Goal: Task Accomplishment & Management: Manage account settings

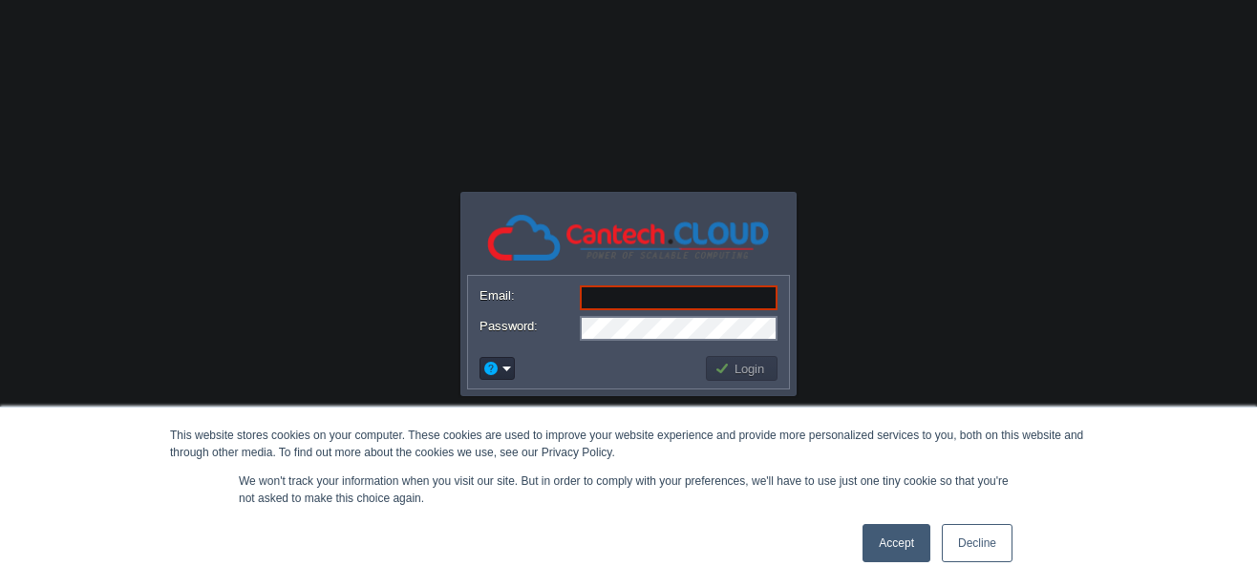
click at [904, 539] on link "Accept" at bounding box center [896, 543] width 68 height 38
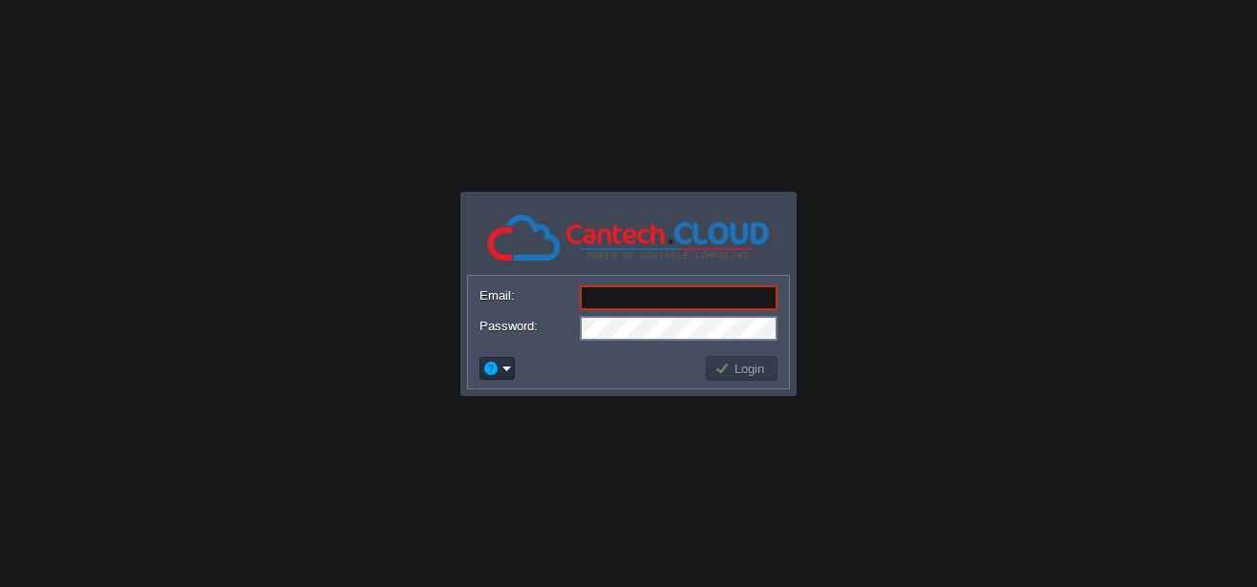
click at [636, 292] on input "Email:" at bounding box center [679, 298] width 198 height 25
paste input "[EMAIL_ADDRESS][DOMAIN_NAME]"
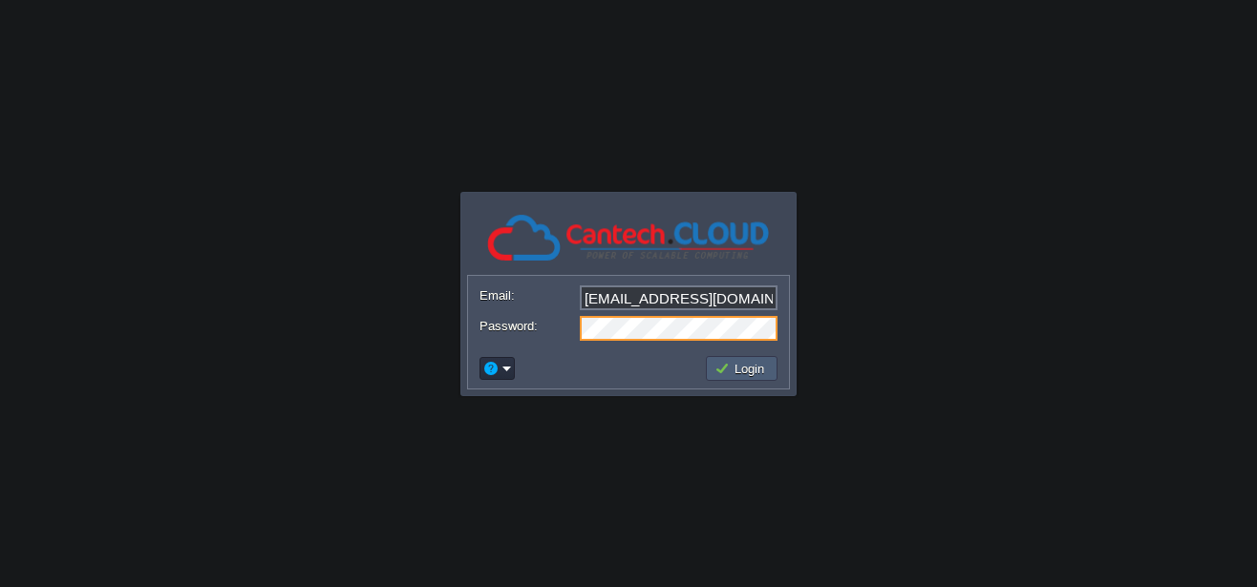
click at [727, 369] on button "Login" at bounding box center [741, 368] width 55 height 17
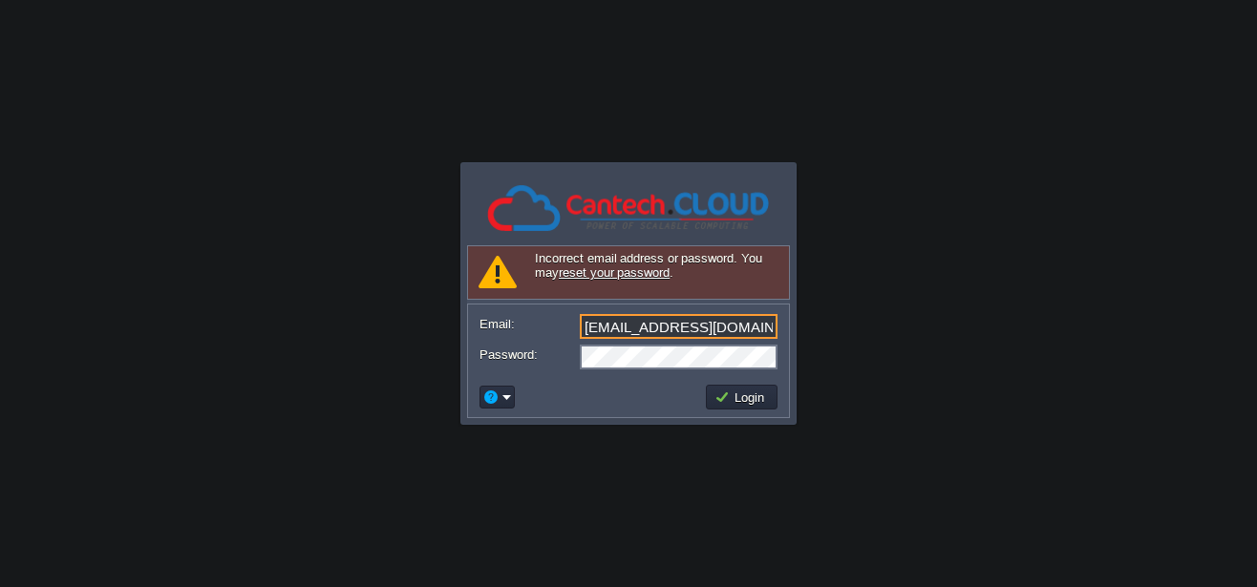
drag, startPoint x: 763, startPoint y: 328, endPoint x: 560, endPoint y: 315, distance: 203.8
click at [560, 315] on div "Email: sumanchellani@gmail.com" at bounding box center [628, 327] width 298 height 27
paste input "text"
type input "sumanchellani@gmail.com"
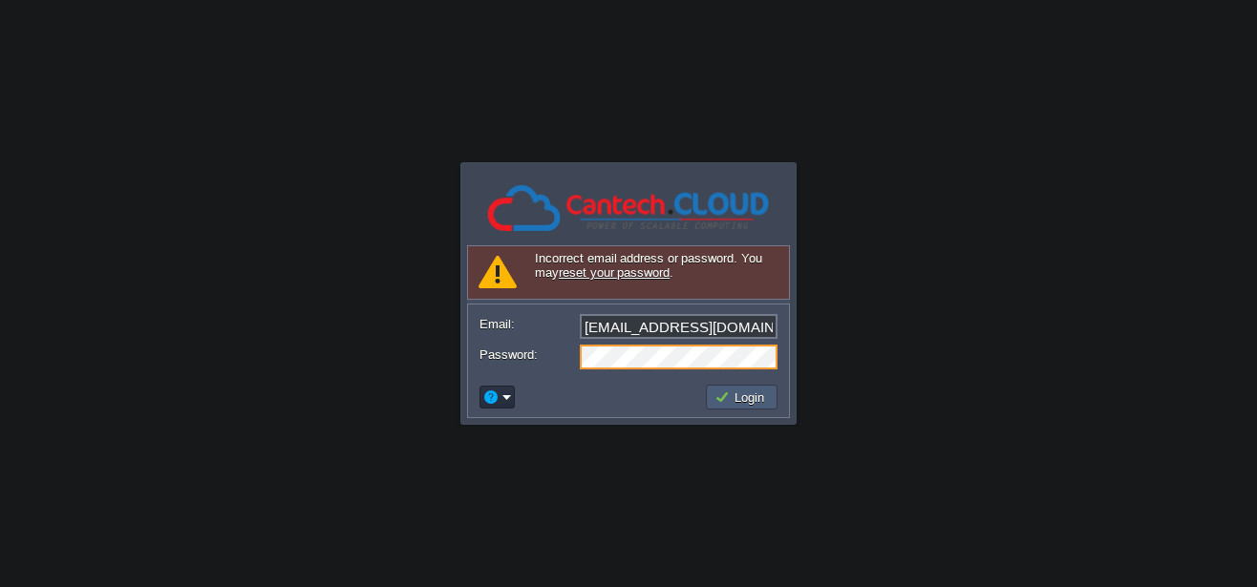
click at [731, 395] on button "Login" at bounding box center [741, 397] width 55 height 17
click at [721, 394] on button "Login" at bounding box center [741, 397] width 55 height 17
click at [905, 393] on body "This website stores cookies on your computer. These cookies are used to improve…" at bounding box center [628, 293] width 1257 height 587
